Goal: Task Accomplishment & Management: Manage account settings

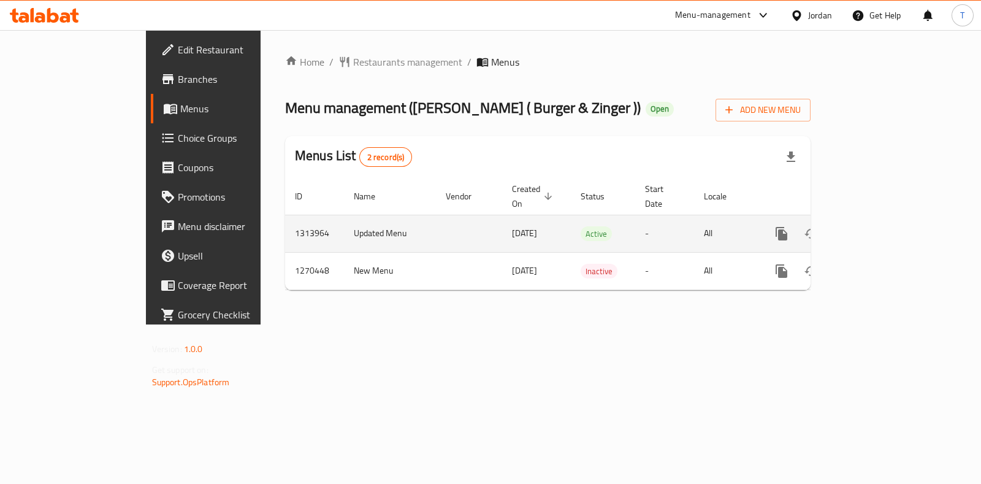
click at [878, 226] on icon "enhanced table" at bounding box center [870, 233] width 15 height 15
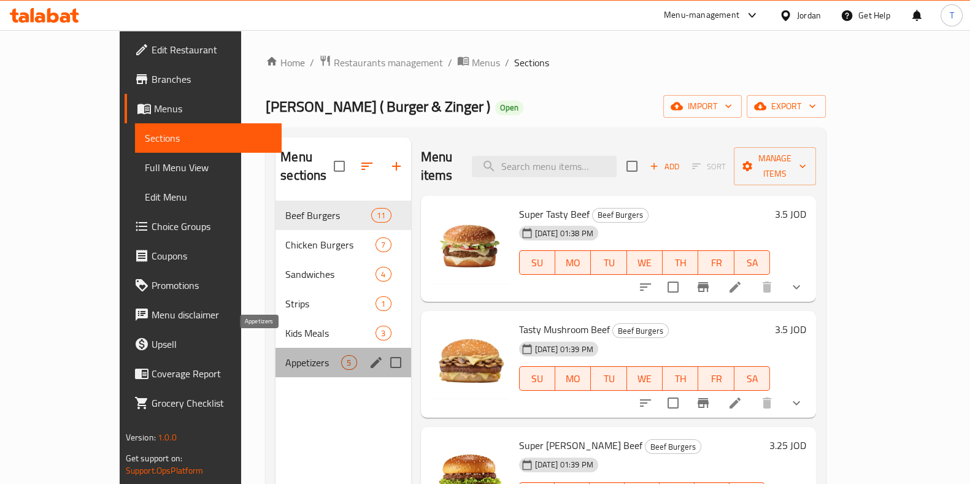
click at [285, 355] on span "Appetizers" at bounding box center [313, 362] width 56 height 15
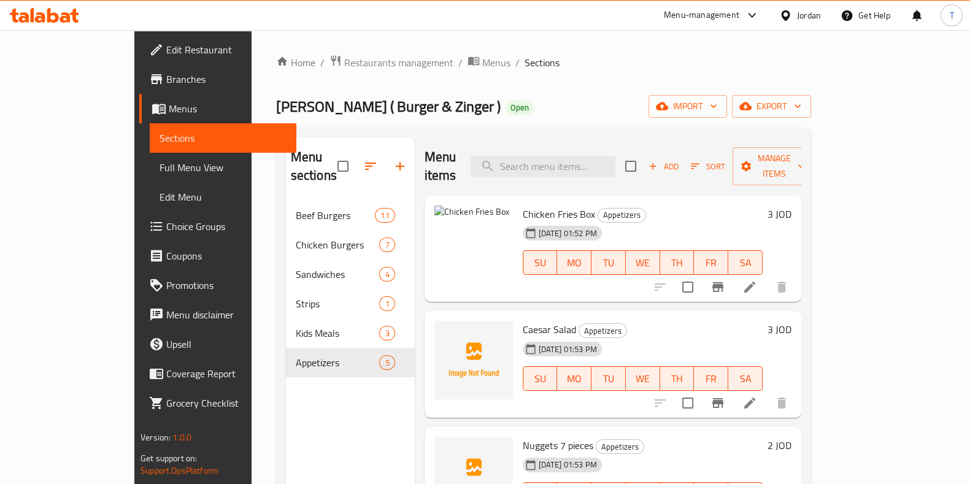
click at [415, 226] on div "Menu items Add Sort Manage items Chicken Fries Box Appetizers 24-09-2025 01:52 …" at bounding box center [608, 379] width 386 height 484
click at [445, 216] on icon "upload picture" at bounding box center [451, 221] width 12 height 11
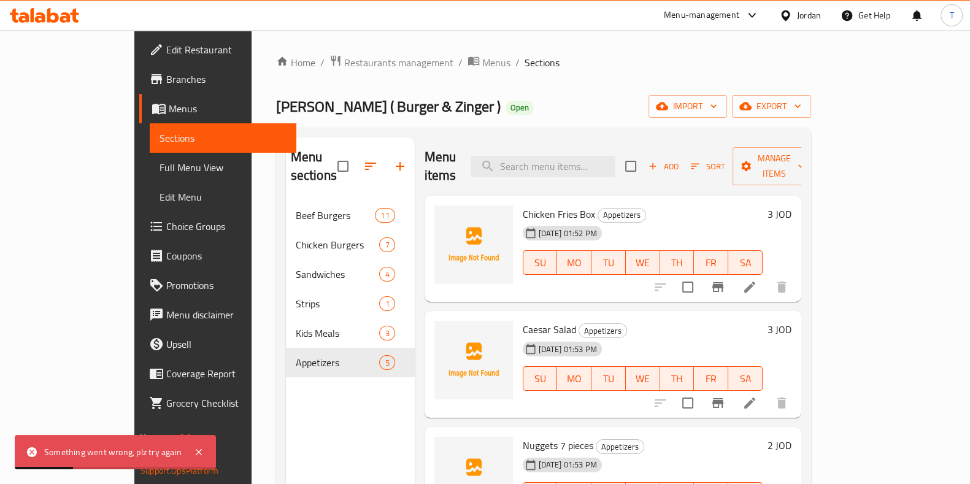
click at [767, 276] on li at bounding box center [749, 287] width 34 height 22
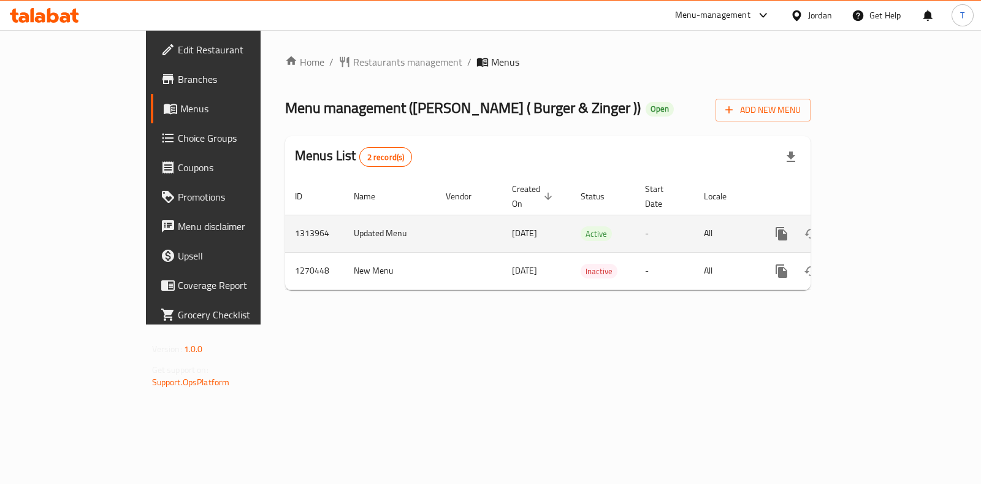
click at [885, 219] on link "enhanced table" at bounding box center [870, 233] width 29 height 29
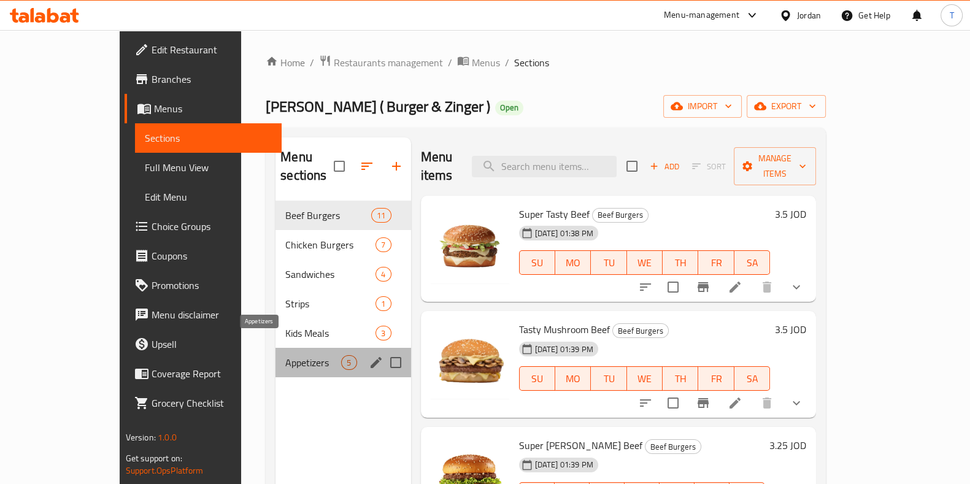
click at [285, 355] on span "Appetizers" at bounding box center [313, 362] width 56 height 15
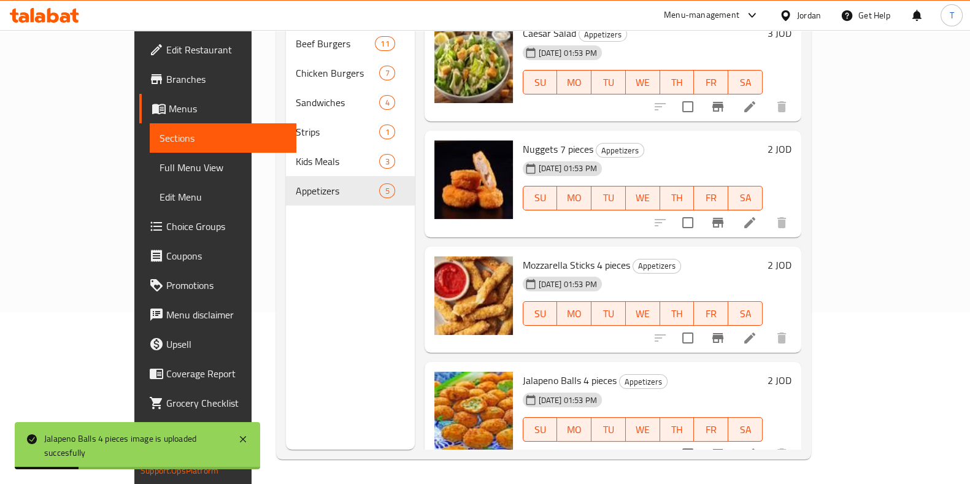
scroll to position [18, 0]
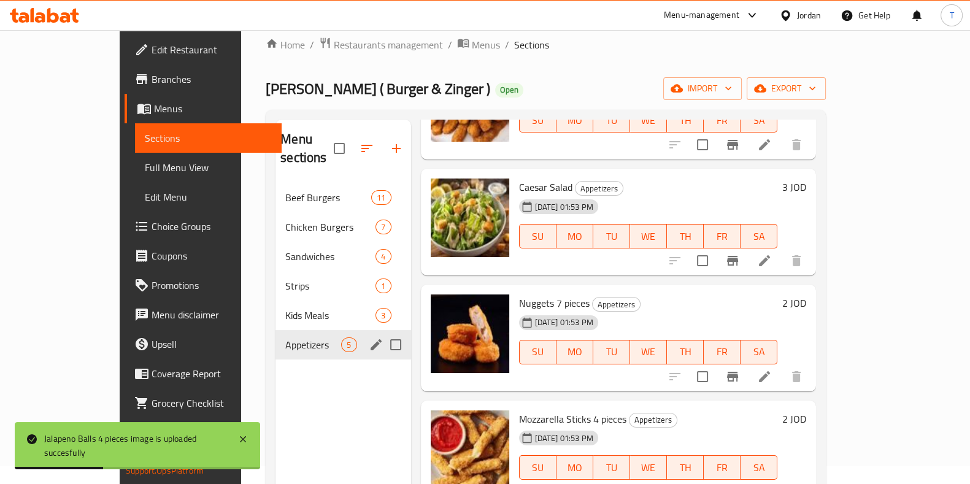
click at [285, 308] on span "Kids Meals" at bounding box center [330, 315] width 90 height 15
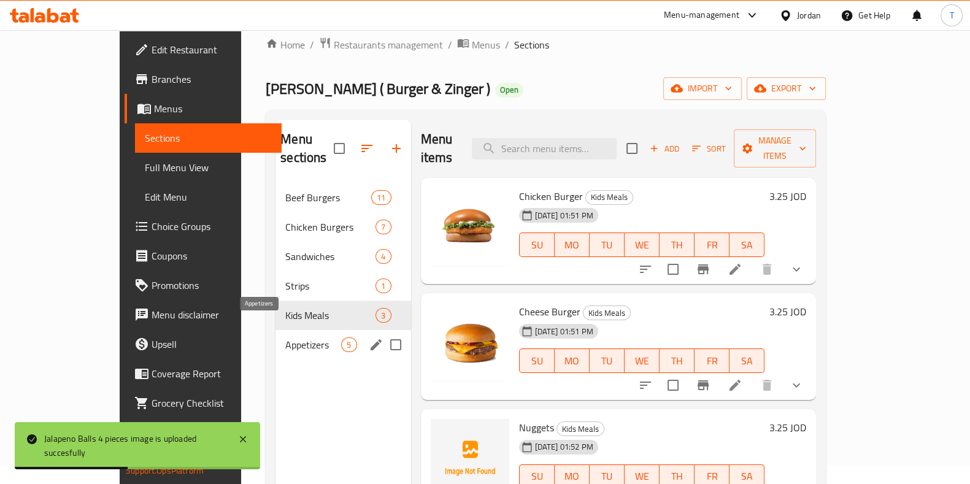
click at [285, 337] on span "Appetizers" at bounding box center [313, 344] width 56 height 15
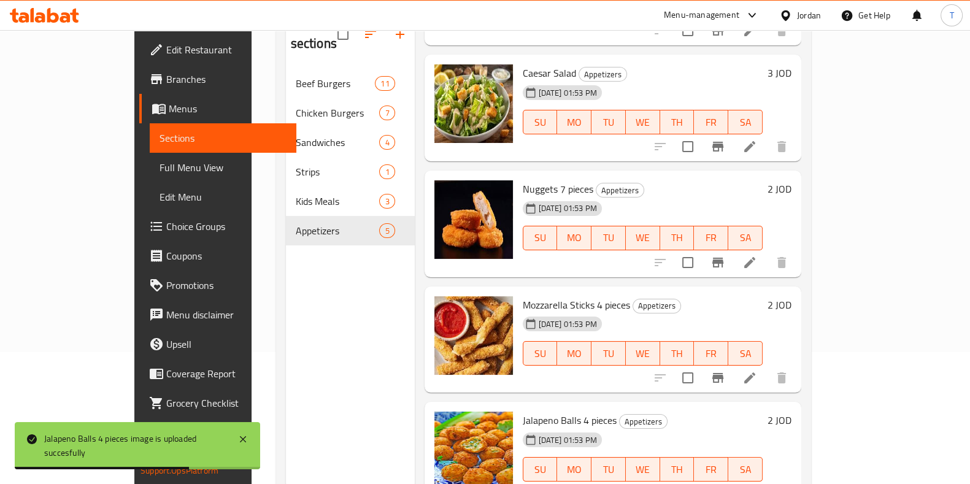
scroll to position [172, 0]
